Goal: Task Accomplishment & Management: Manage account settings

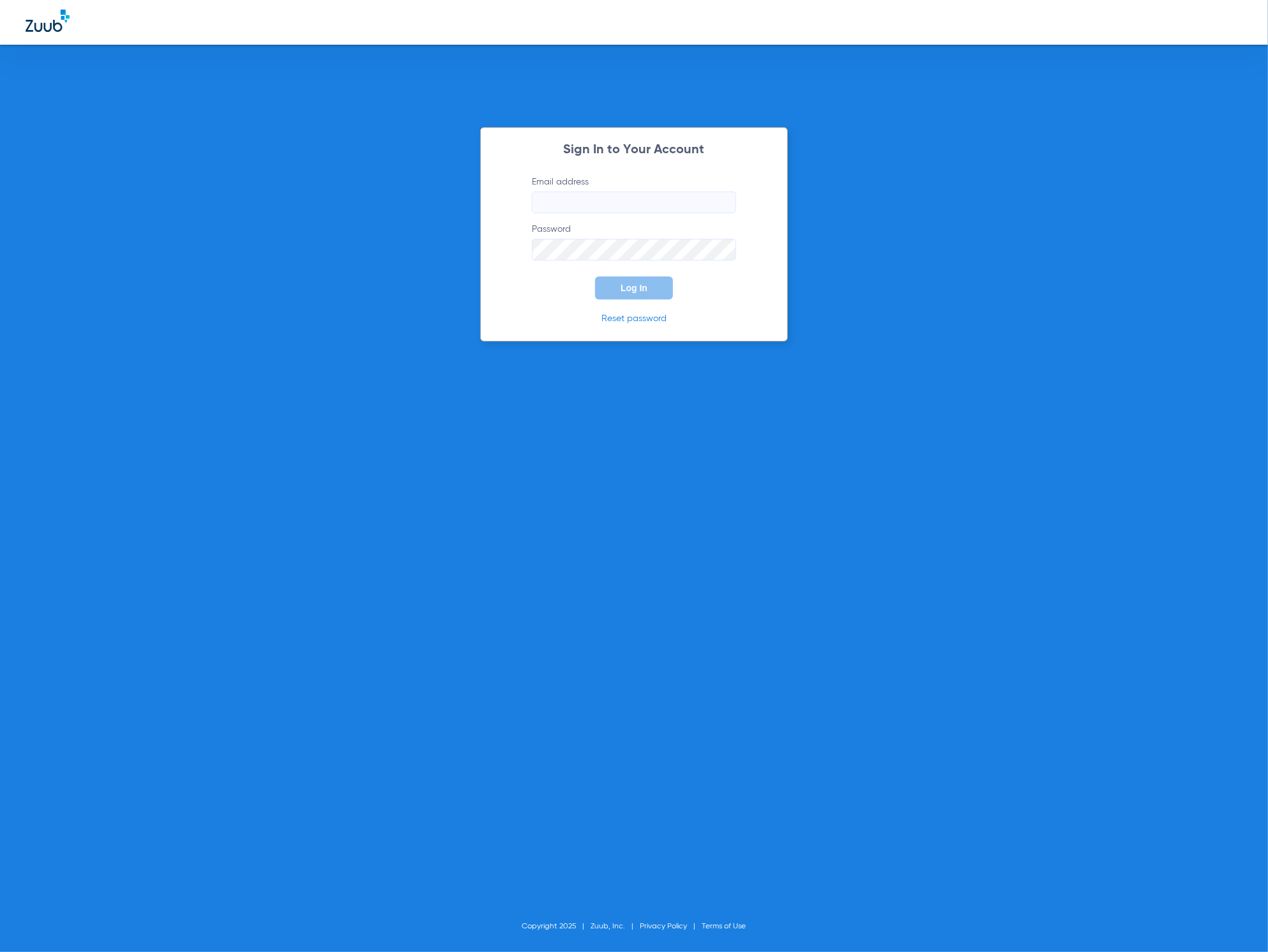
type input "[PERSON_NAME][EMAIL_ADDRESS][DOMAIN_NAME]"
click at [635, 279] on button "Log In" at bounding box center [634, 288] width 78 height 23
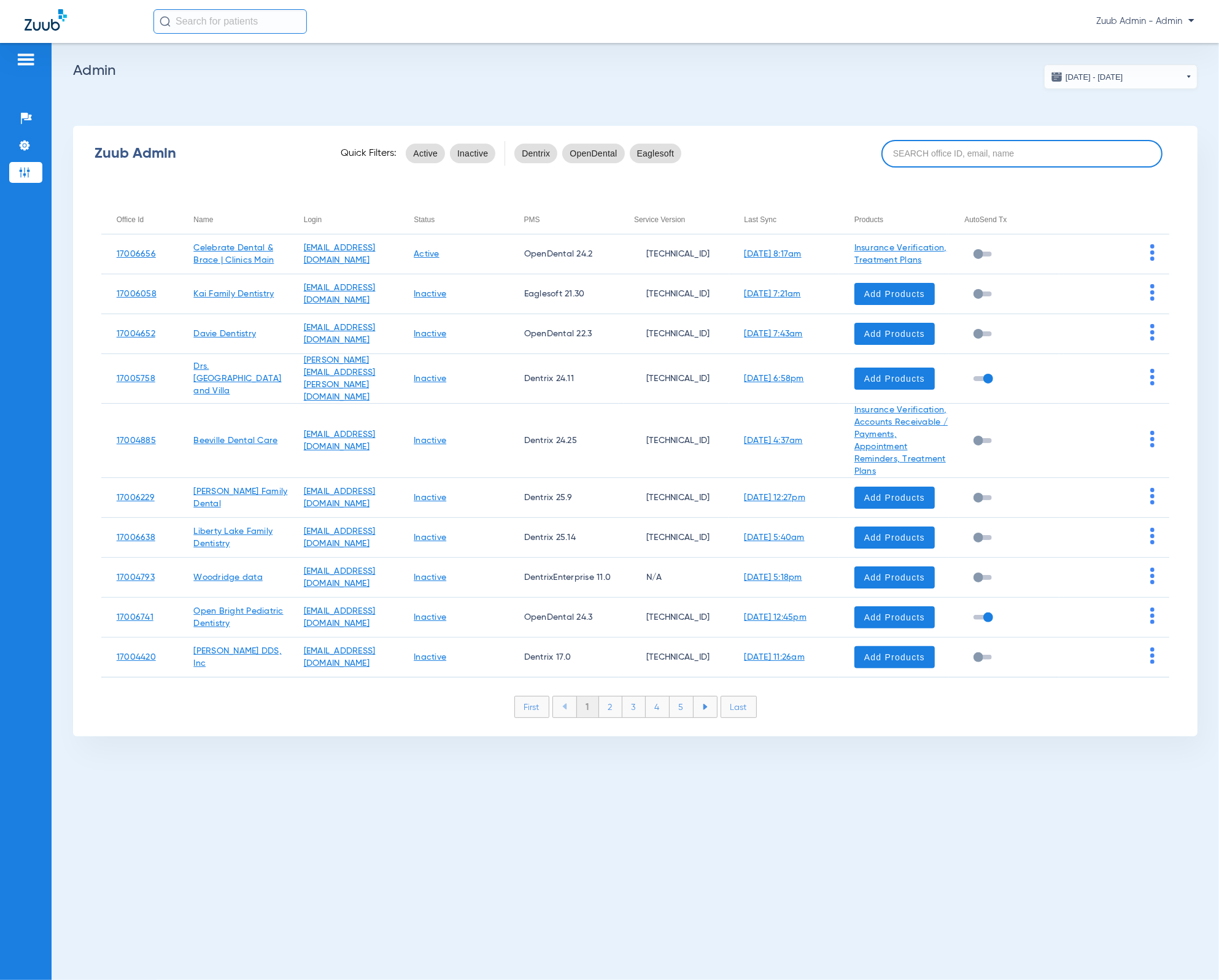
click at [1028, 162] on input at bounding box center [1022, 154] width 281 height 27
paste input "17007099"
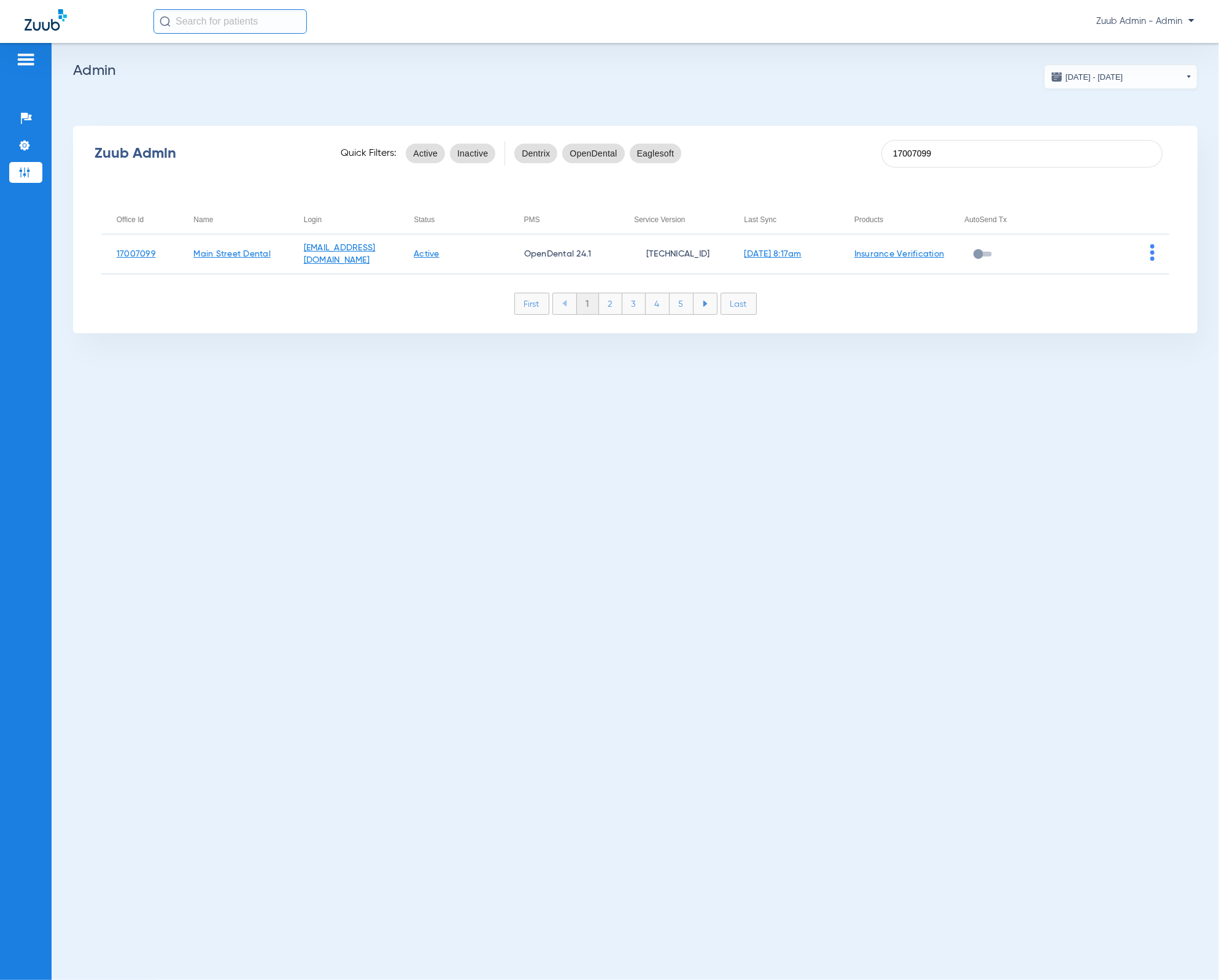
type input "17007099"
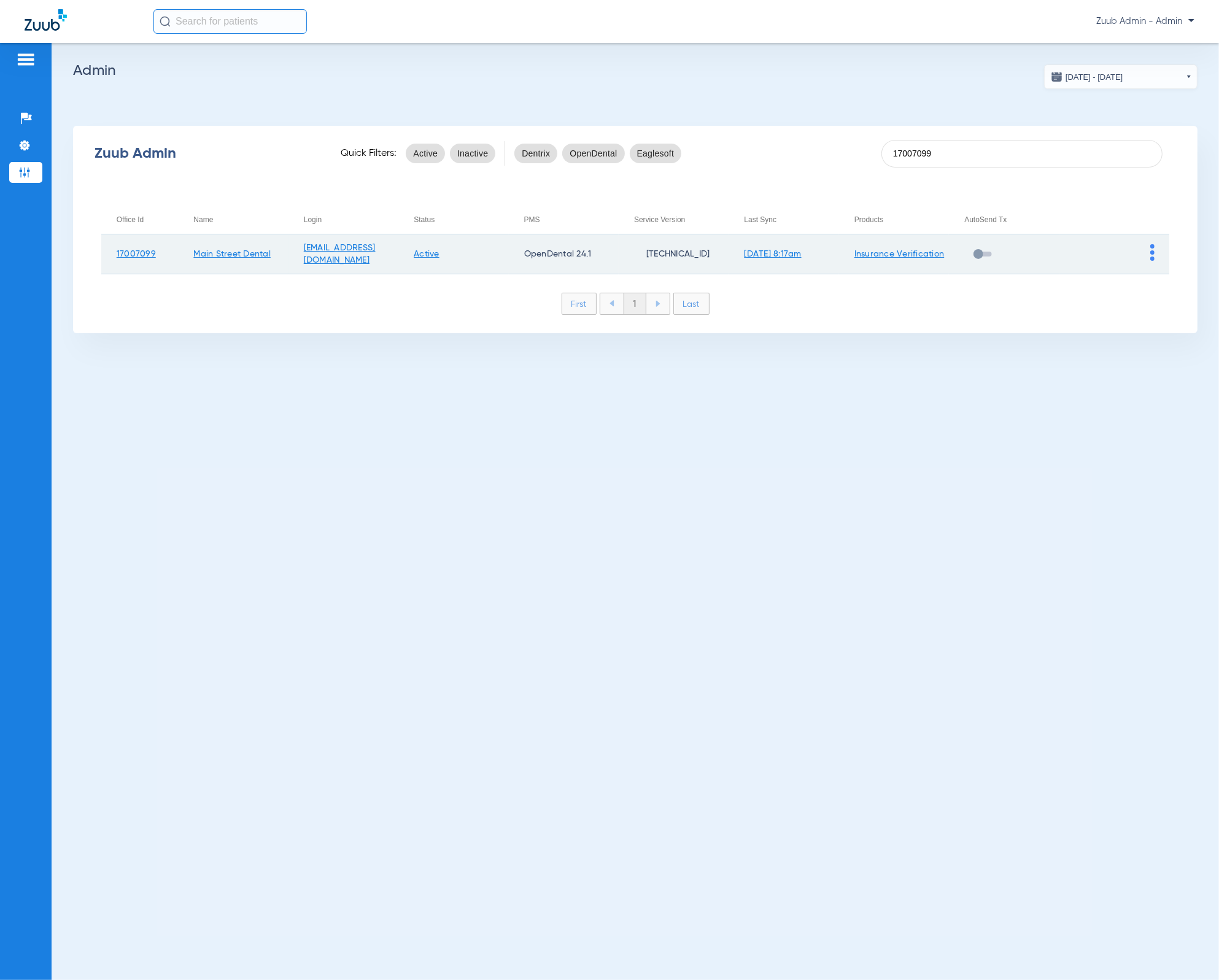
click at [1155, 251] on img at bounding box center [1153, 252] width 4 height 17
click at [1148, 270] on button "View Account" at bounding box center [1119, 279] width 71 height 24
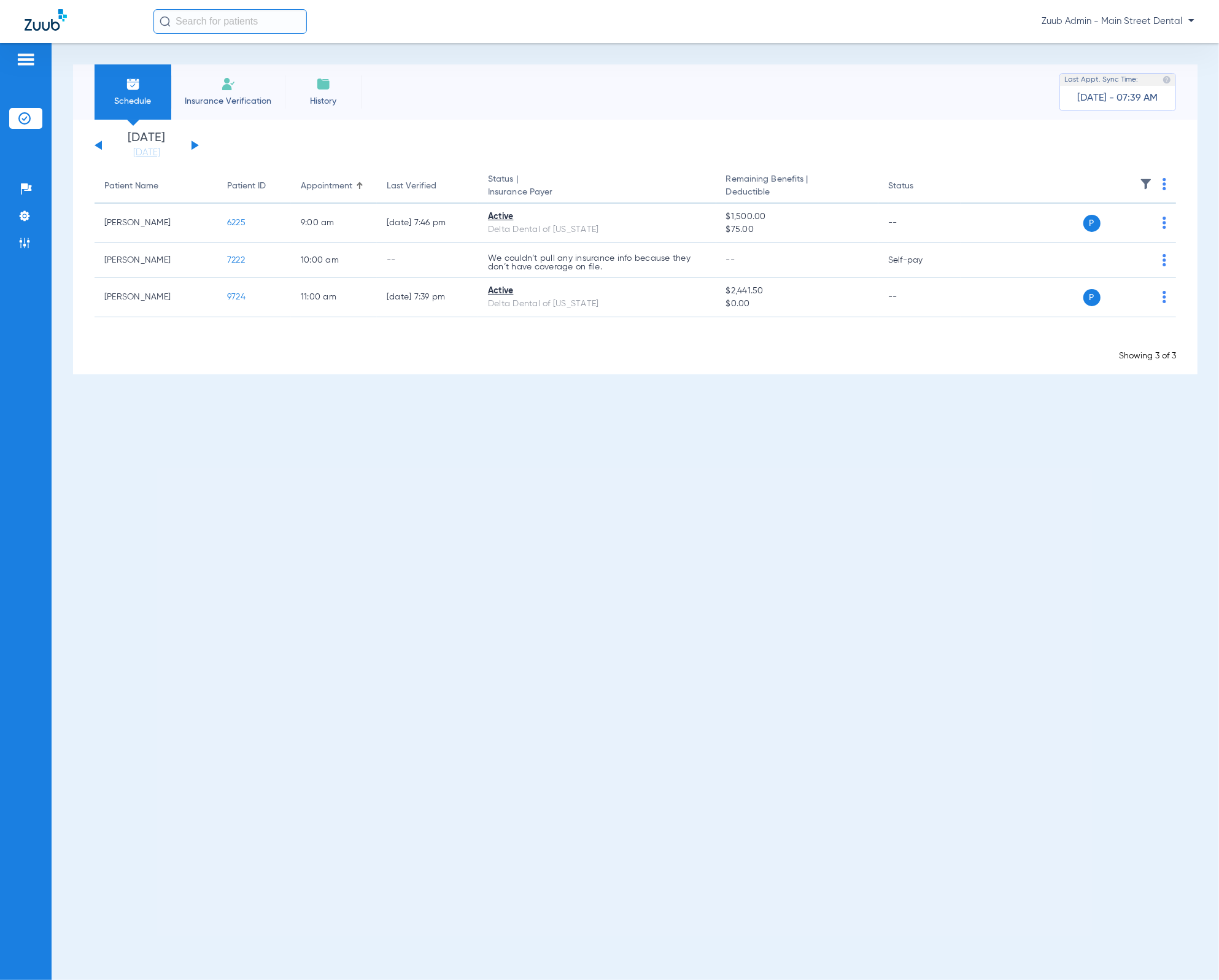
click at [193, 146] on button at bounding box center [196, 145] width 7 height 9
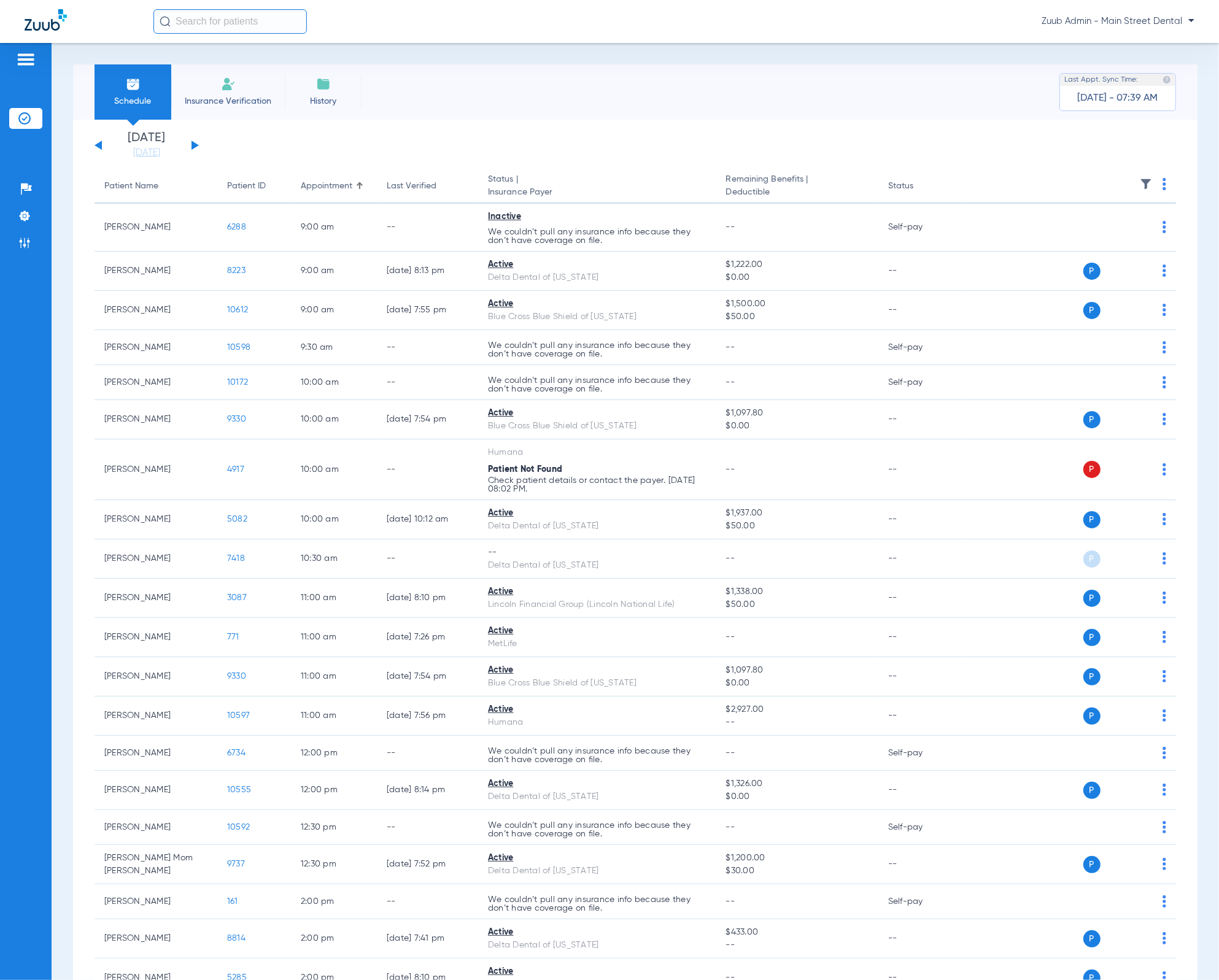
click at [1140, 184] on img at bounding box center [1146, 184] width 12 height 12
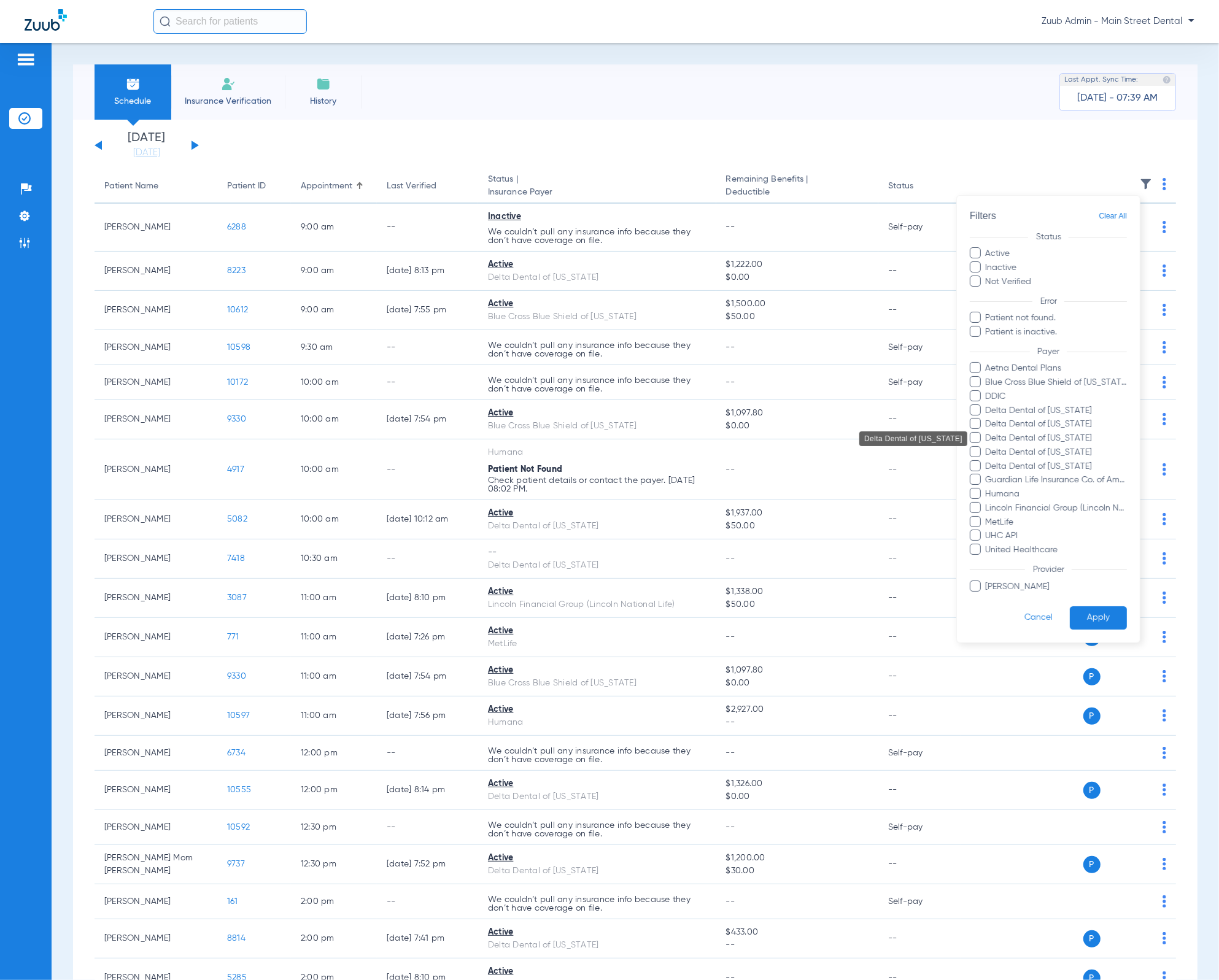
click at [1072, 440] on span "Delta Dental of [US_STATE]" at bounding box center [1057, 438] width 142 height 13
click at [988, 447] on input "Delta Dental of [US_STATE]" at bounding box center [988, 447] width 0 height 0
click at [1108, 614] on button "Apply" at bounding box center [1098, 618] width 57 height 24
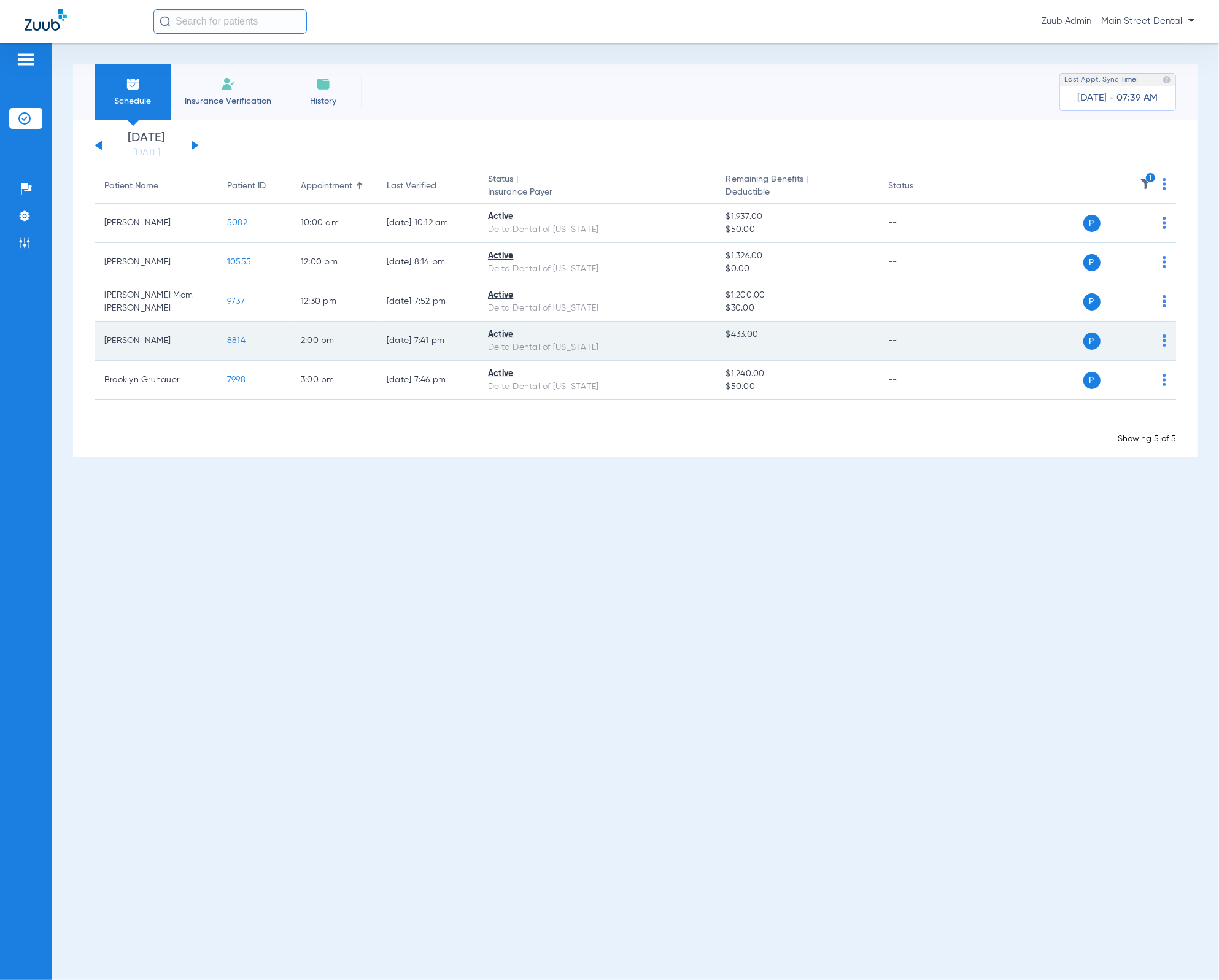
click at [233, 343] on span "8814" at bounding box center [236, 341] width 19 height 9
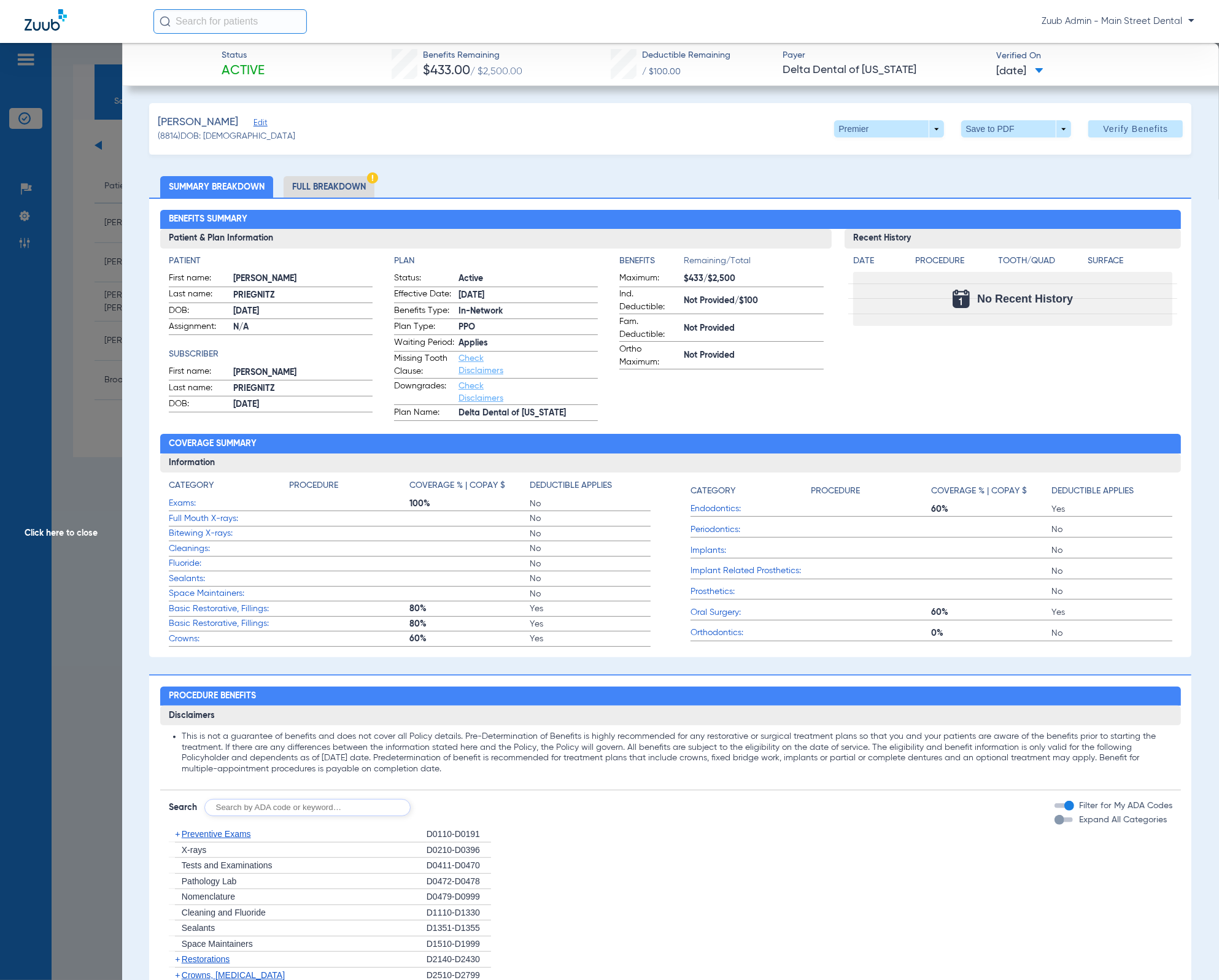
click at [314, 179] on li "Full Breakdown" at bounding box center [329, 187] width 91 height 22
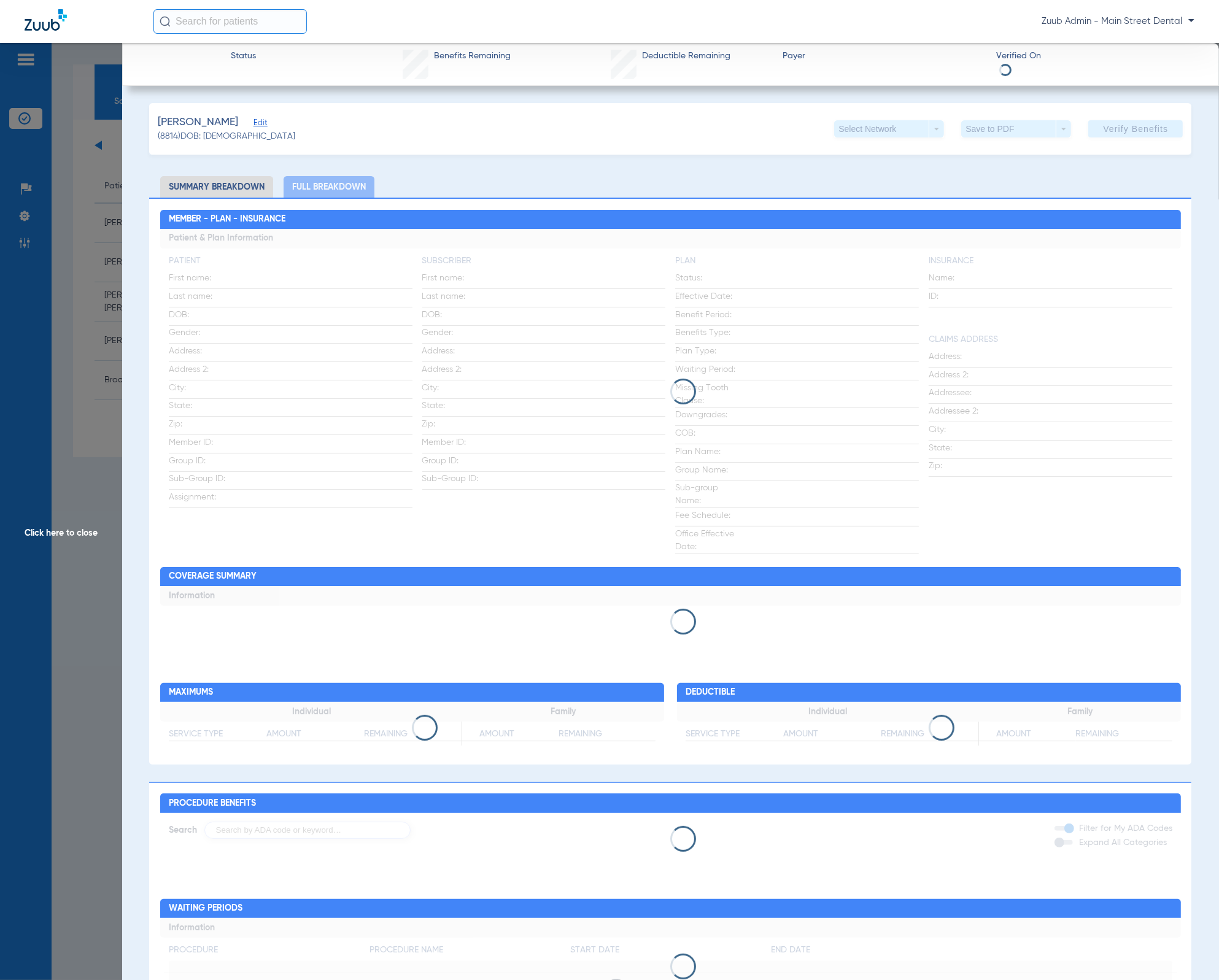
click at [234, 177] on li "Summary Breakdown" at bounding box center [216, 187] width 113 height 22
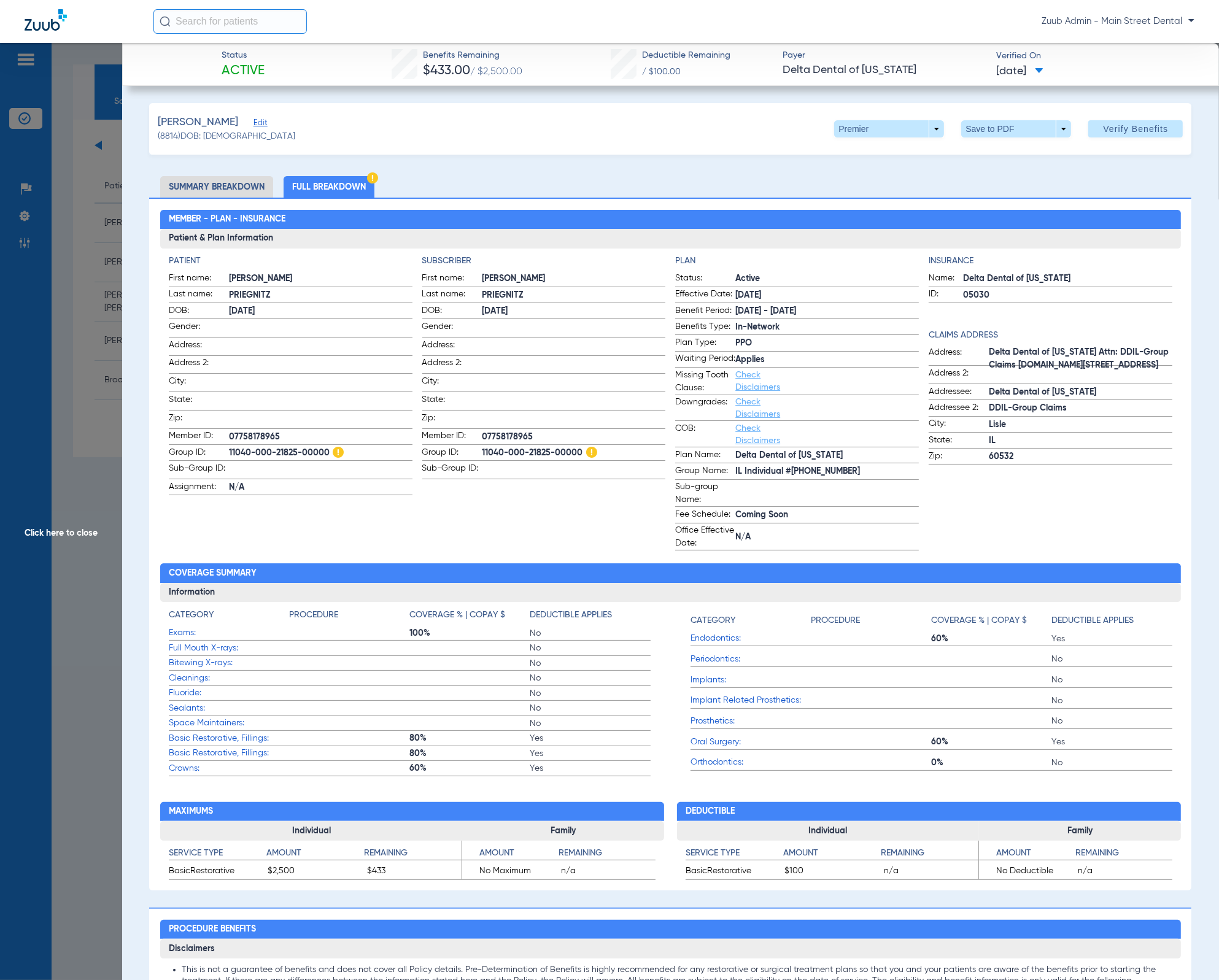
click at [264, 124] on span "Edit" at bounding box center [259, 124] width 11 height 11
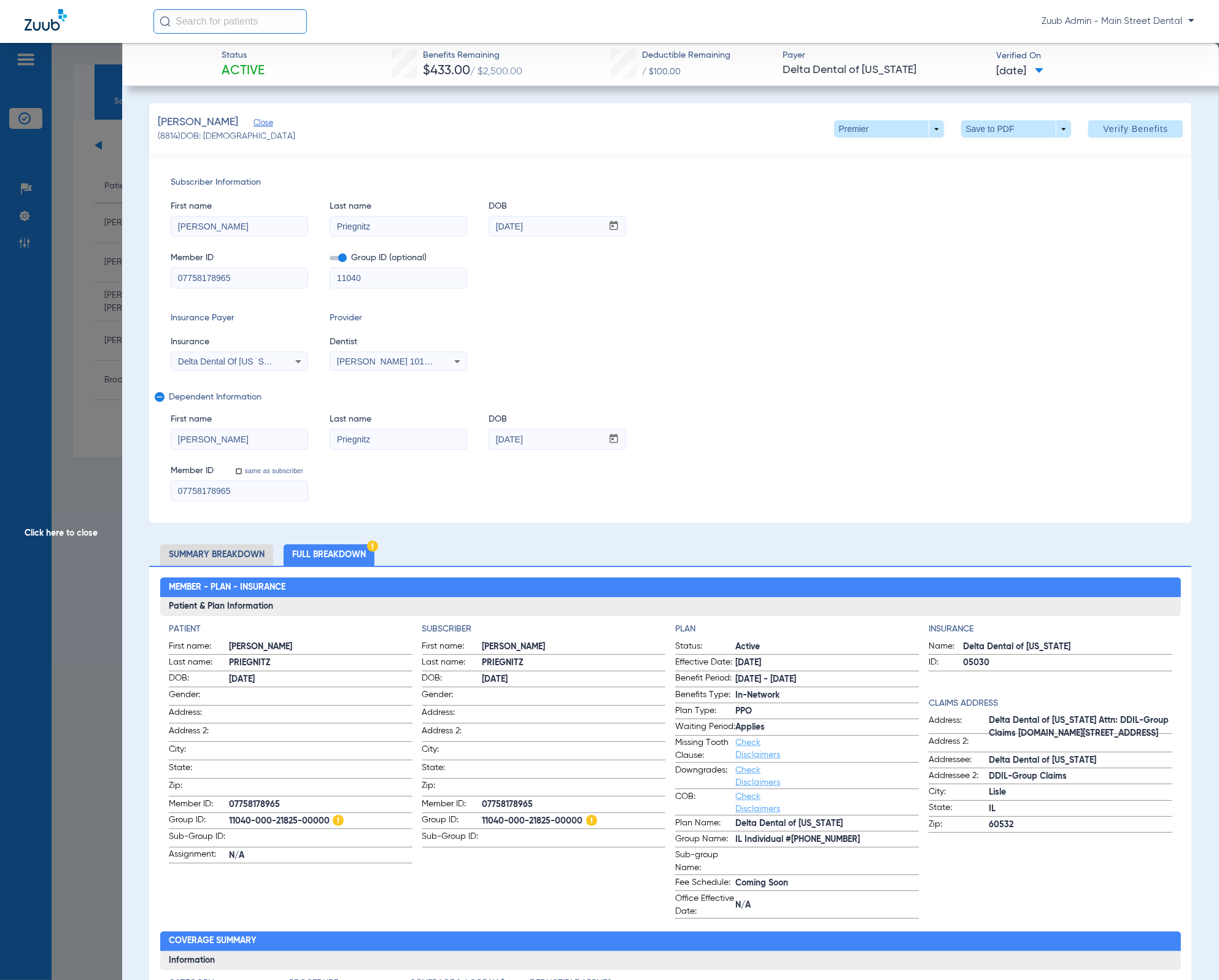
click at [280, 487] on input "07758178965" at bounding box center [239, 491] width 137 height 19
click at [390, 229] on input "Priegnitz" at bounding box center [399, 226] width 137 height 19
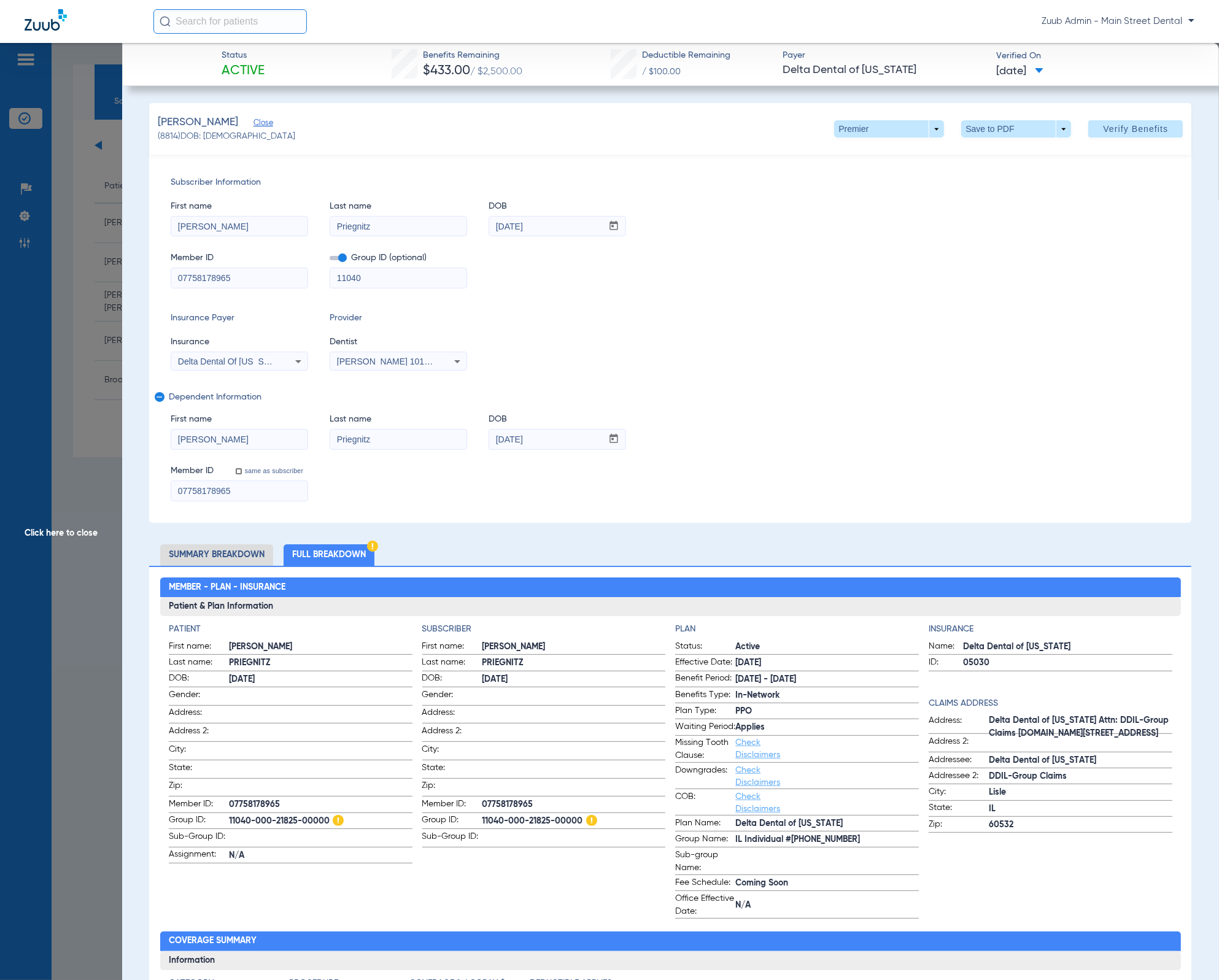
click at [249, 231] on input "[PERSON_NAME]" at bounding box center [239, 226] width 137 height 19
click at [253, 287] on input "07758178965" at bounding box center [239, 277] width 137 height 19
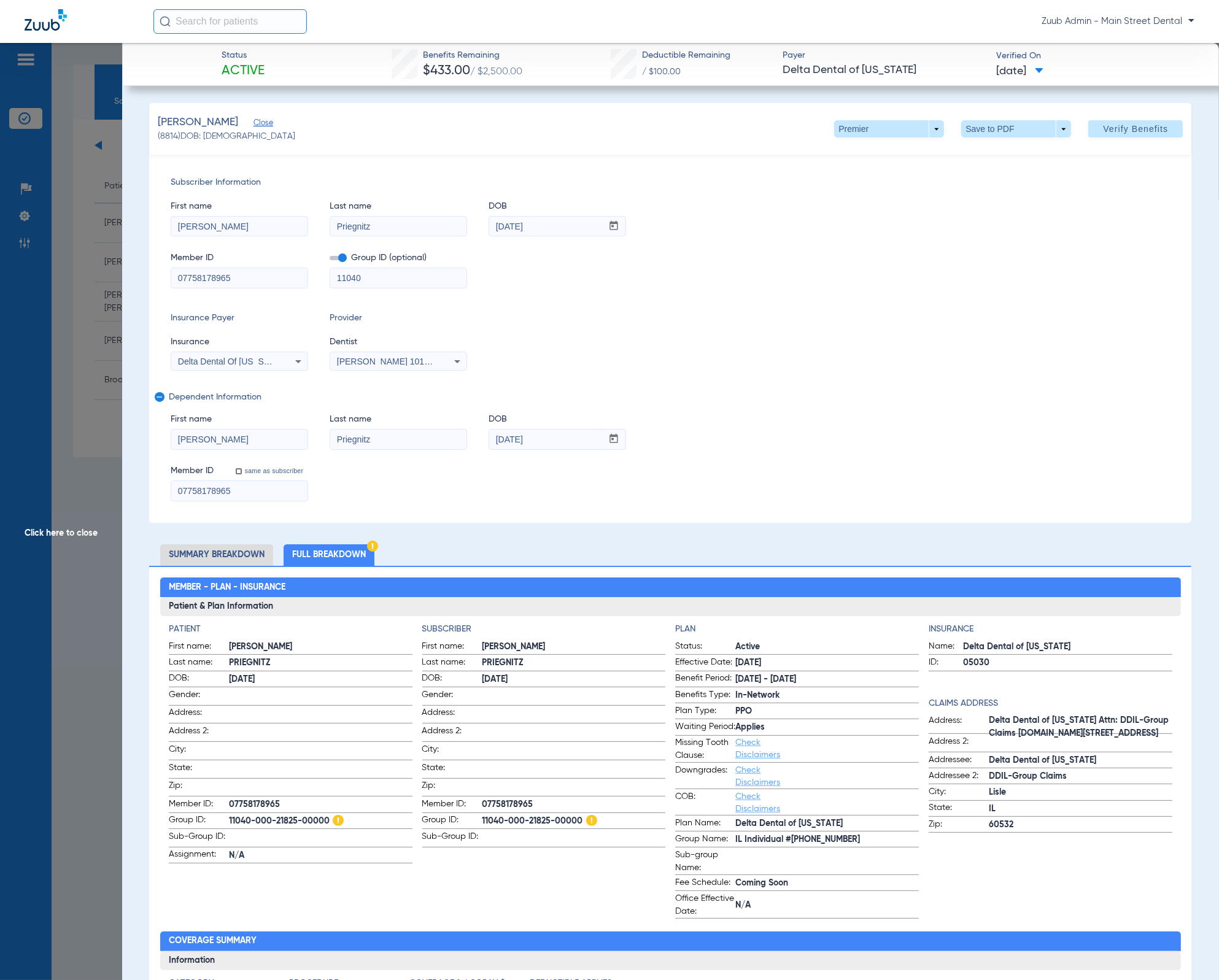
click at [418, 443] on input "Priegnitz" at bounding box center [399, 439] width 137 height 19
click at [243, 442] on input "[PERSON_NAME]" at bounding box center [239, 439] width 137 height 19
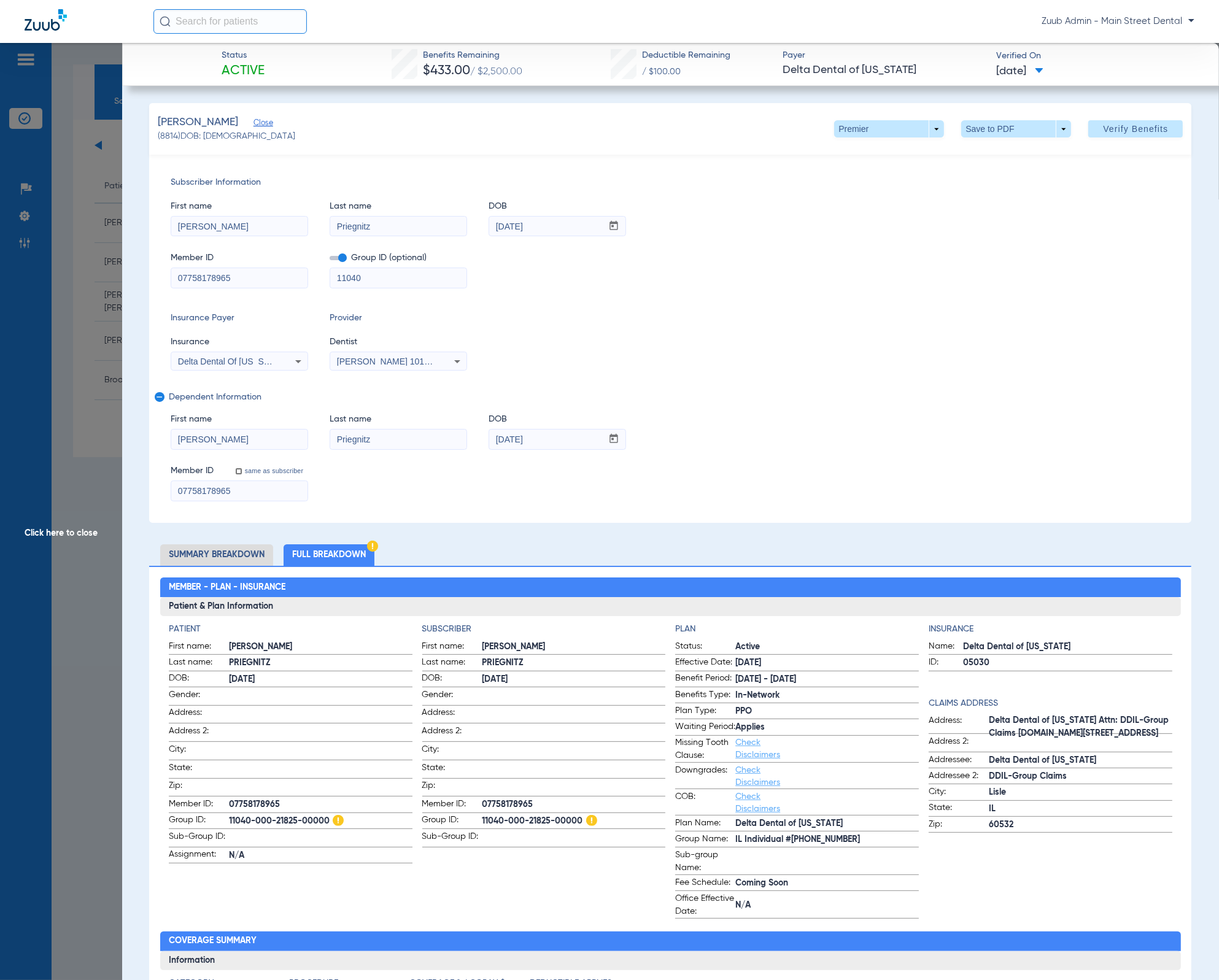
click at [75, 433] on span "Click here to close" at bounding box center [61, 533] width 122 height 980
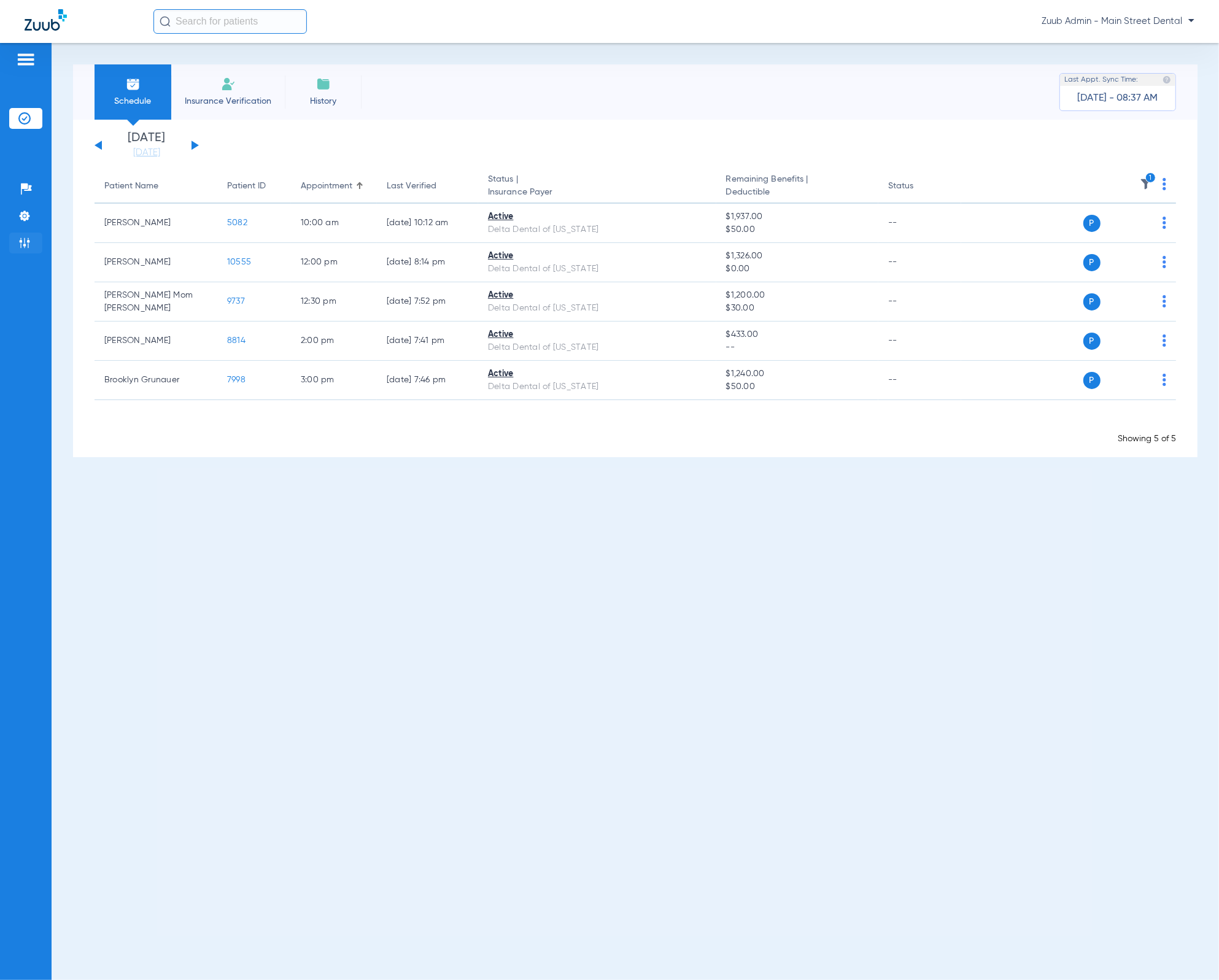
click at [38, 236] on li "Admin" at bounding box center [26, 243] width 33 height 21
